Goal: Navigation & Orientation: Find specific page/section

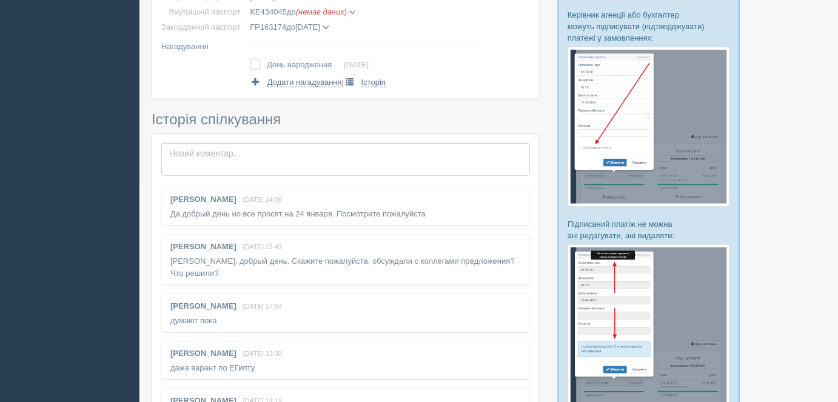
scroll to position [441, 0]
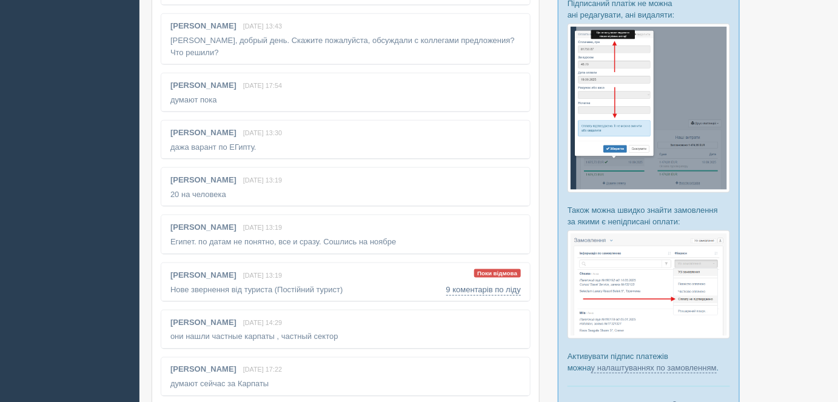
click at [487, 271] on span "Поки відмова" at bounding box center [497, 273] width 47 height 9
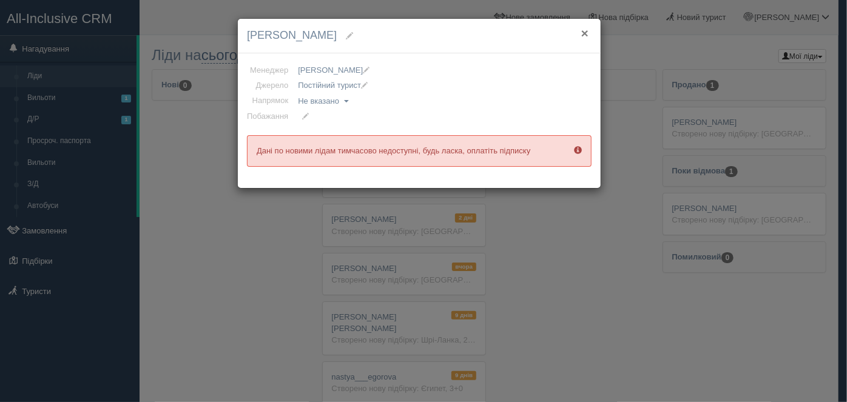
click at [585, 35] on button "×" at bounding box center [584, 33] width 7 height 13
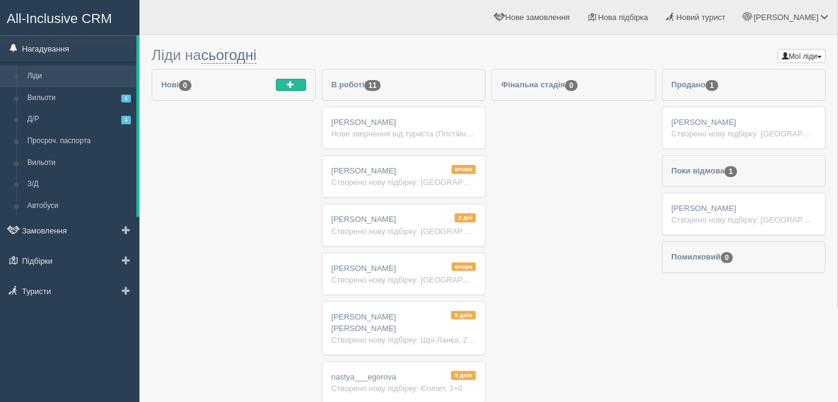
click at [55, 46] on link "Нагадування" at bounding box center [68, 48] width 137 height 27
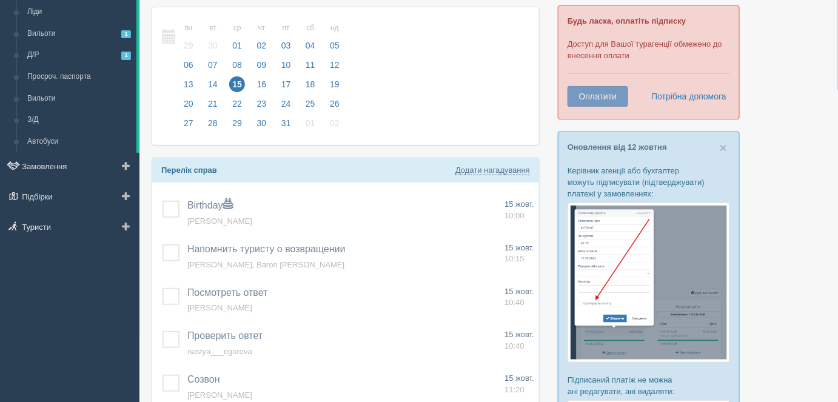
scroll to position [110, 0]
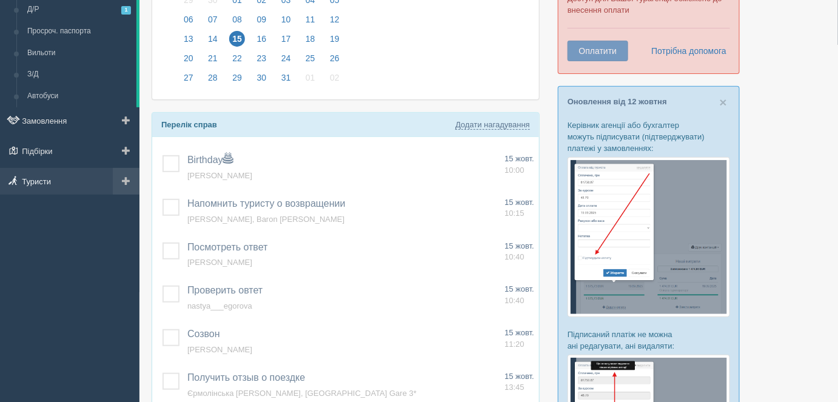
click at [53, 183] on link "Туристи" at bounding box center [70, 181] width 140 height 27
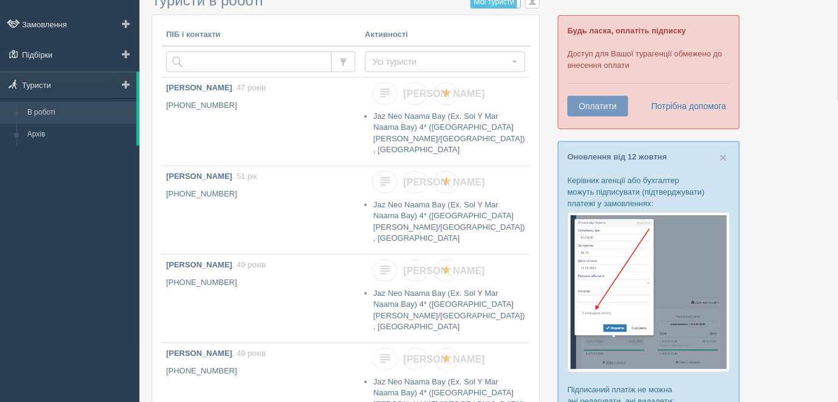
scroll to position [110, 0]
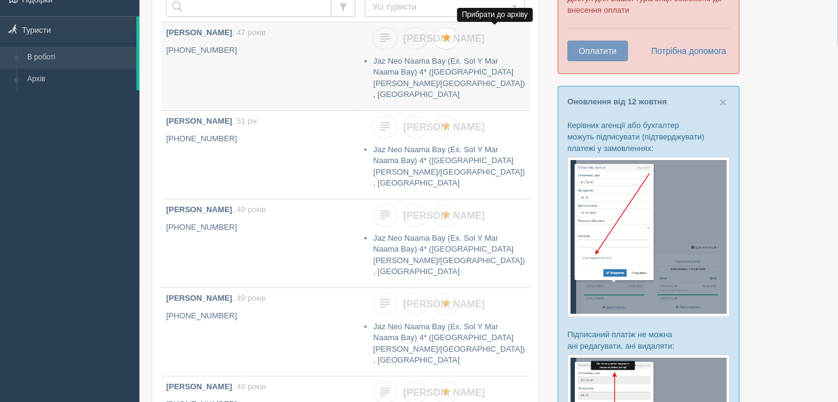
click at [459, 34] on link at bounding box center [446, 38] width 25 height 22
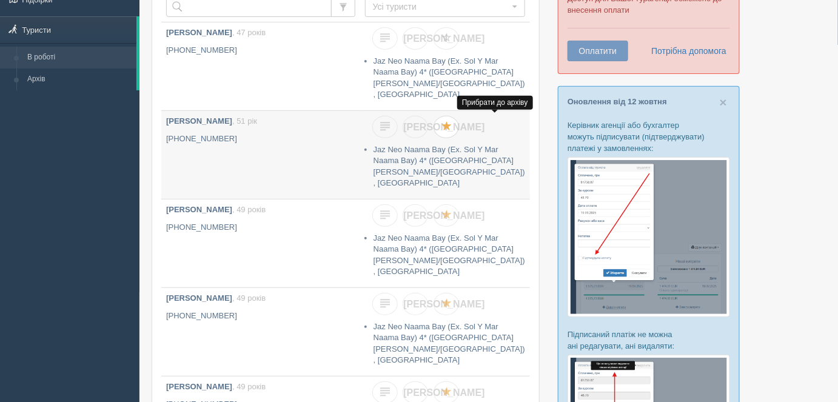
click at [452, 125] on span at bounding box center [447, 127] width 10 height 10
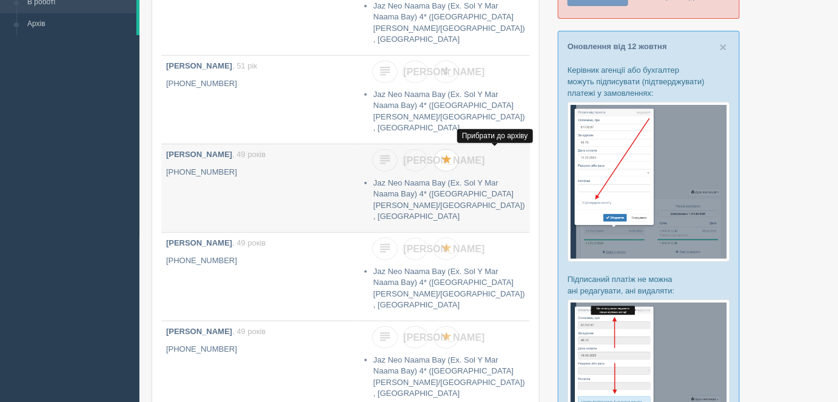
click at [452, 163] on span at bounding box center [447, 160] width 10 height 10
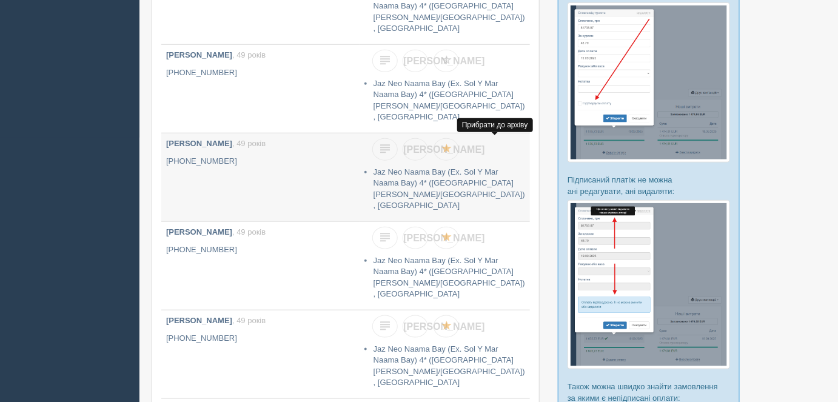
scroll to position [275, 0]
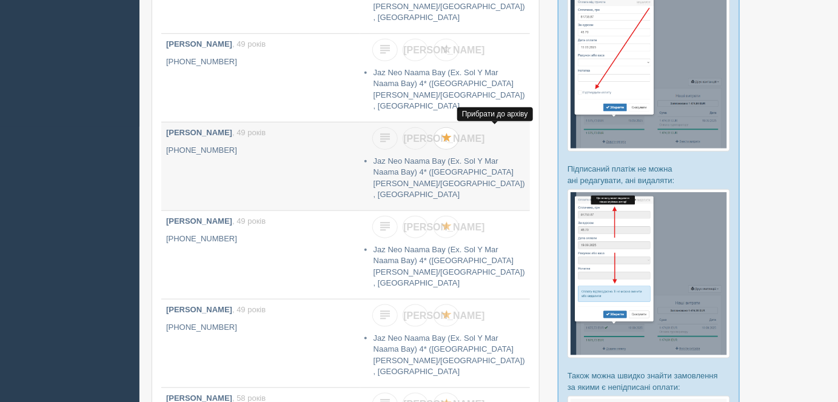
click at [452, 135] on span at bounding box center [447, 138] width 10 height 10
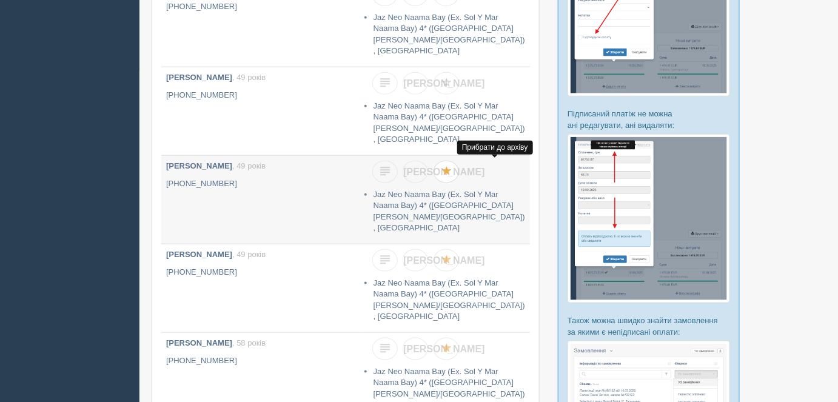
click at [452, 172] on span at bounding box center [447, 172] width 10 height 10
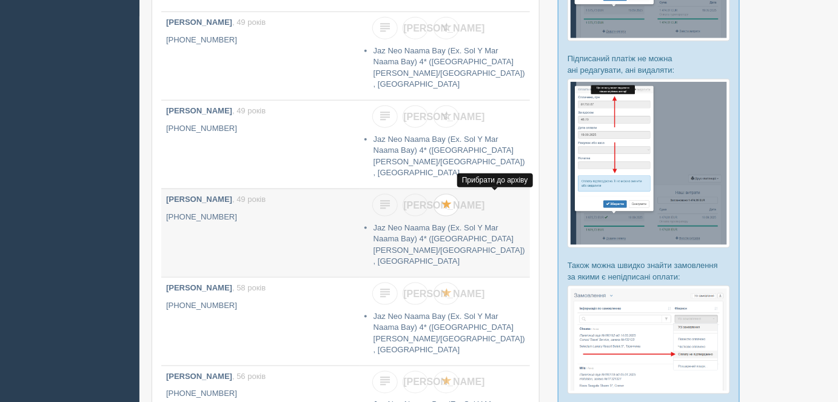
click at [452, 200] on span at bounding box center [447, 205] width 10 height 10
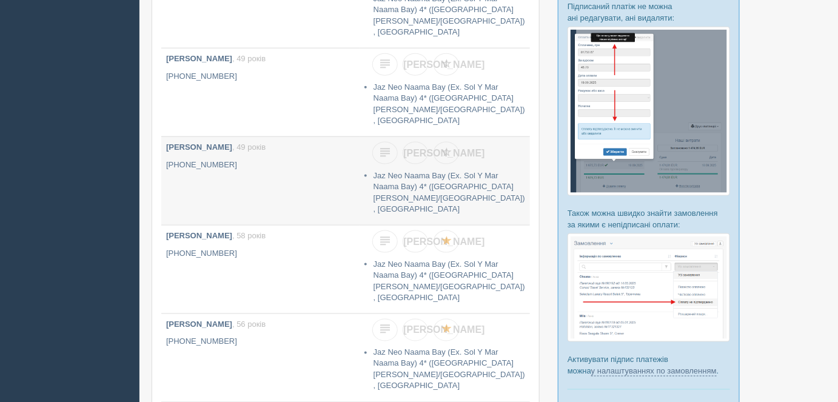
scroll to position [496, 0]
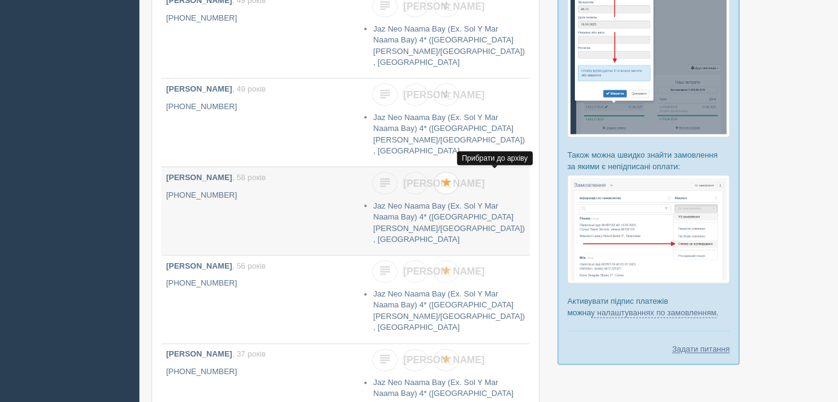
click at [452, 181] on span at bounding box center [447, 183] width 10 height 10
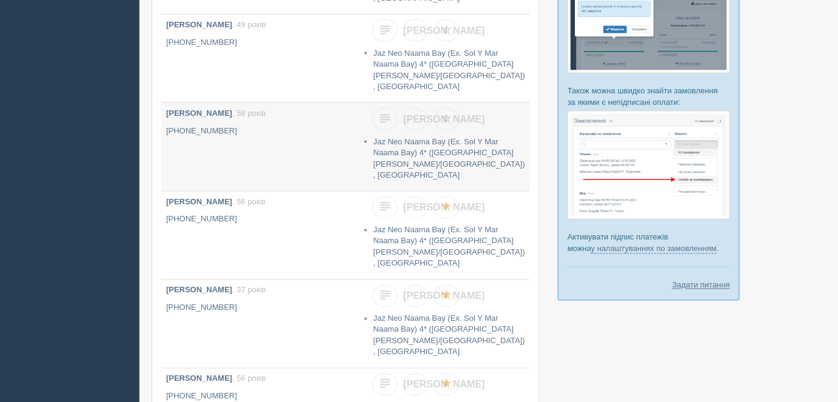
scroll to position [661, 0]
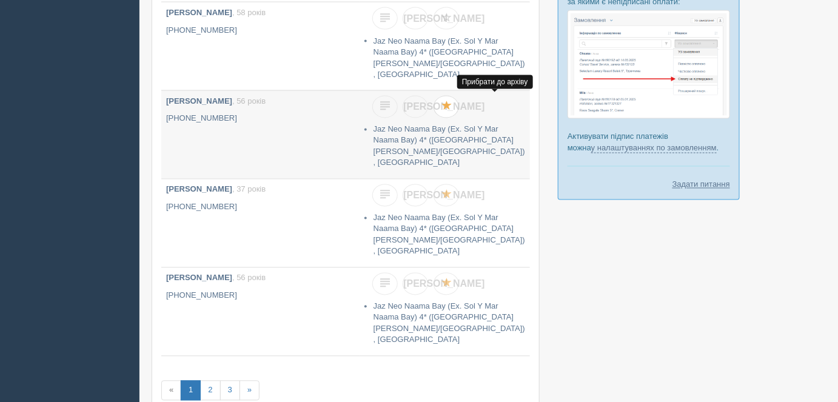
click at [452, 104] on span at bounding box center [447, 107] width 10 height 10
click at [452, 191] on span at bounding box center [447, 195] width 10 height 10
click at [459, 280] on link at bounding box center [446, 284] width 25 height 22
click at [211, 390] on link "2" at bounding box center [210, 391] width 20 height 20
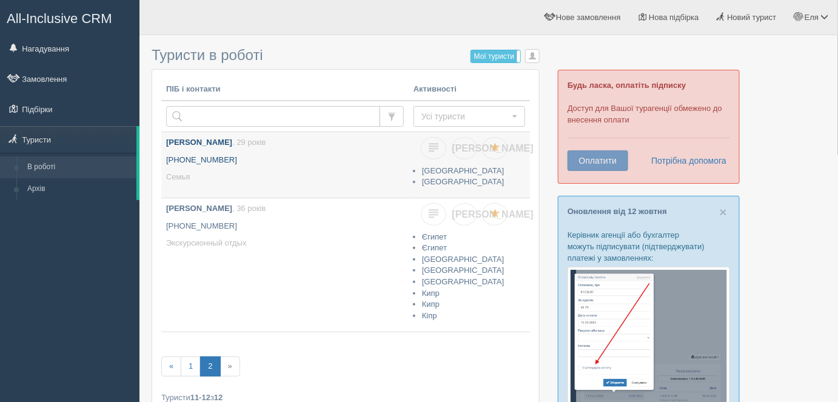
click at [291, 155] on p "[PHONE_NUMBER]" at bounding box center [285, 161] width 238 height 12
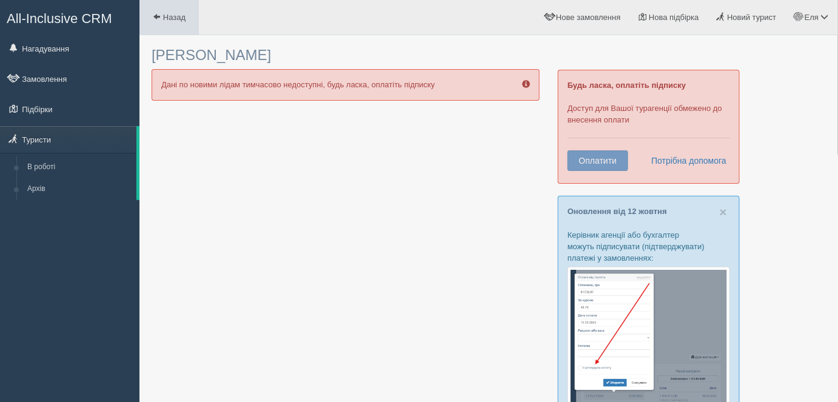
click at [164, 15] on span "Назад" at bounding box center [174, 17] width 22 height 9
